Goal: Transaction & Acquisition: Book appointment/travel/reservation

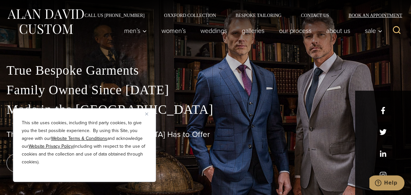
click at [352, 17] on link "Book an Appointment" at bounding box center [372, 15] width 66 height 5
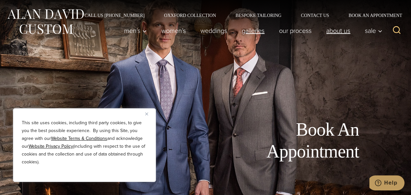
drag, startPoint x: 265, startPoint y: 32, endPoint x: 346, endPoint y: 30, distance: 81.0
click at [268, 31] on link "Galleries" at bounding box center [253, 30] width 37 height 13
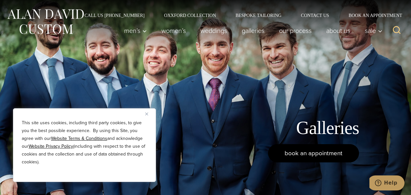
click at [347, 156] on link "book an appointment" at bounding box center [313, 153] width 91 height 18
